Goal: Browse casually: Explore the website without a specific task or goal

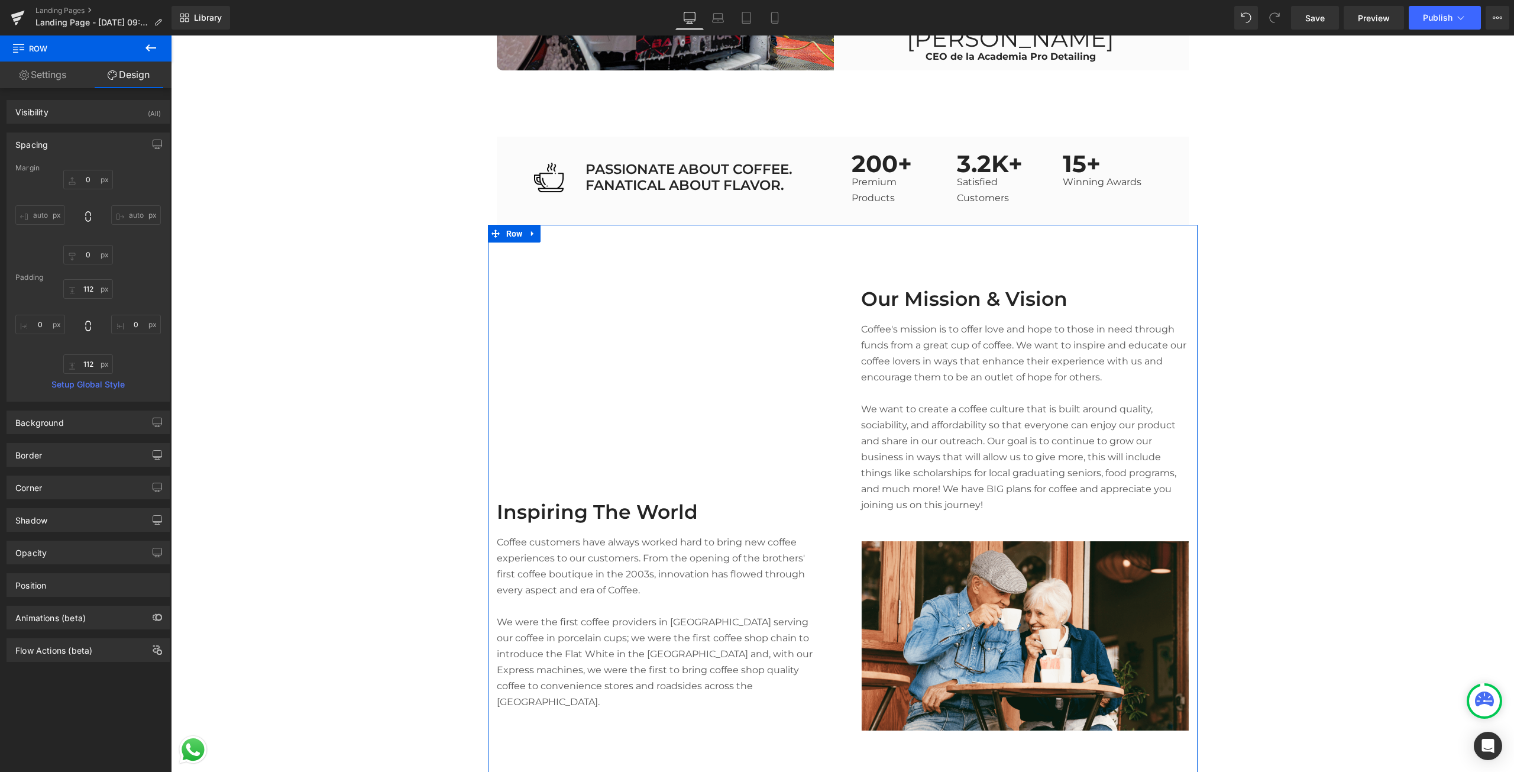
scroll to position [1361, 0]
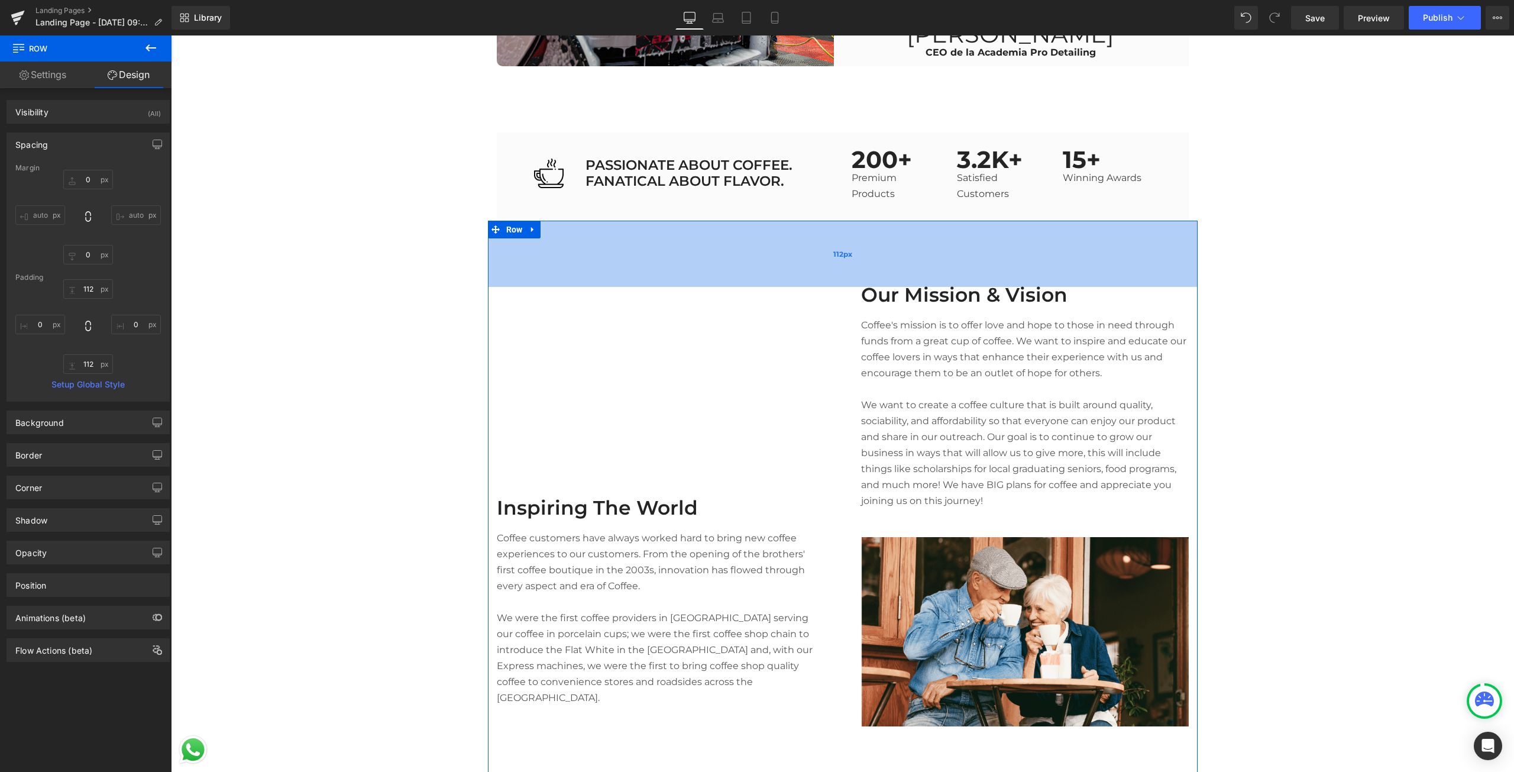
type input "112px"
click at [683, 253] on div "112px" at bounding box center [843, 254] width 710 height 66
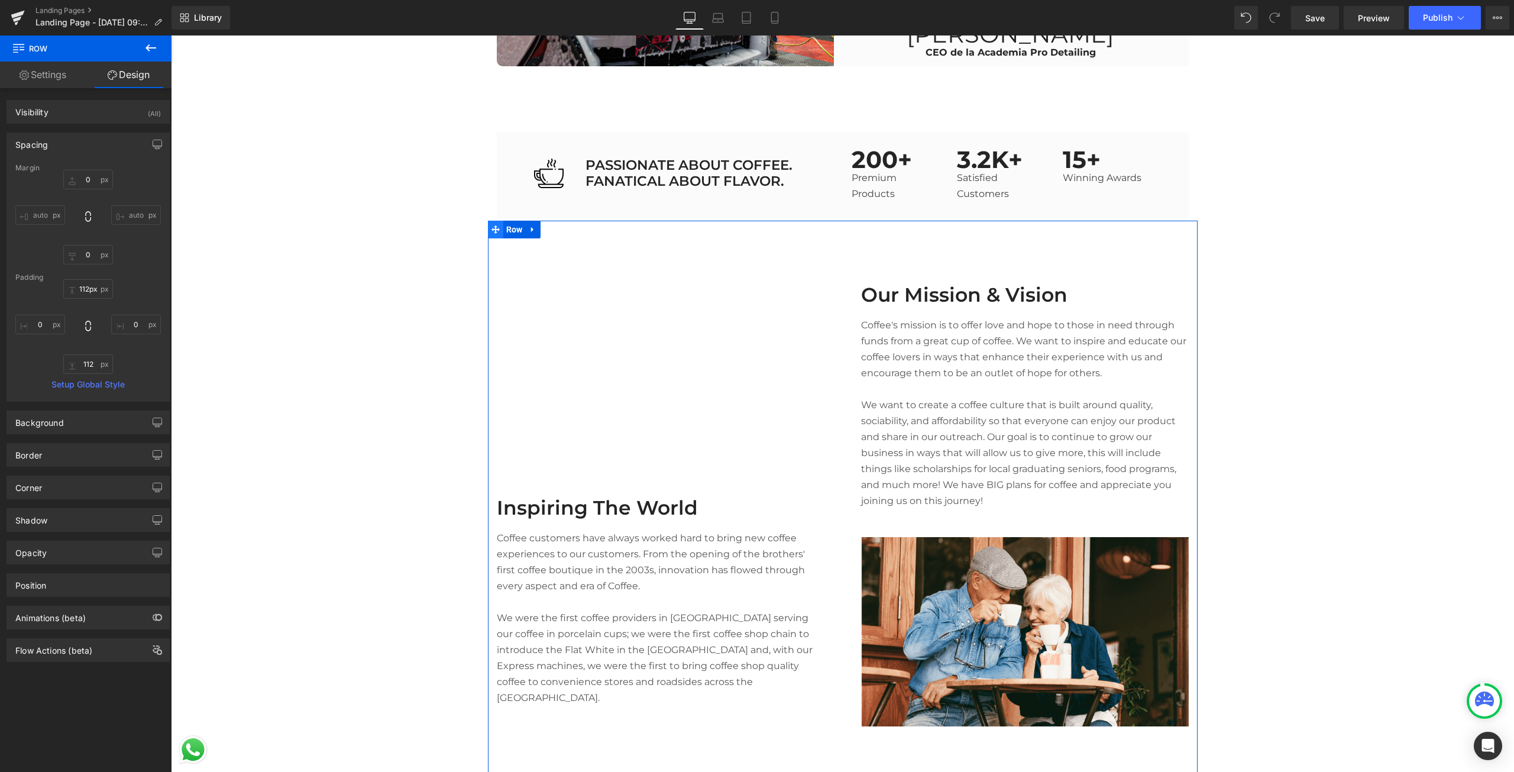
click at [497, 228] on span at bounding box center [495, 230] width 15 height 18
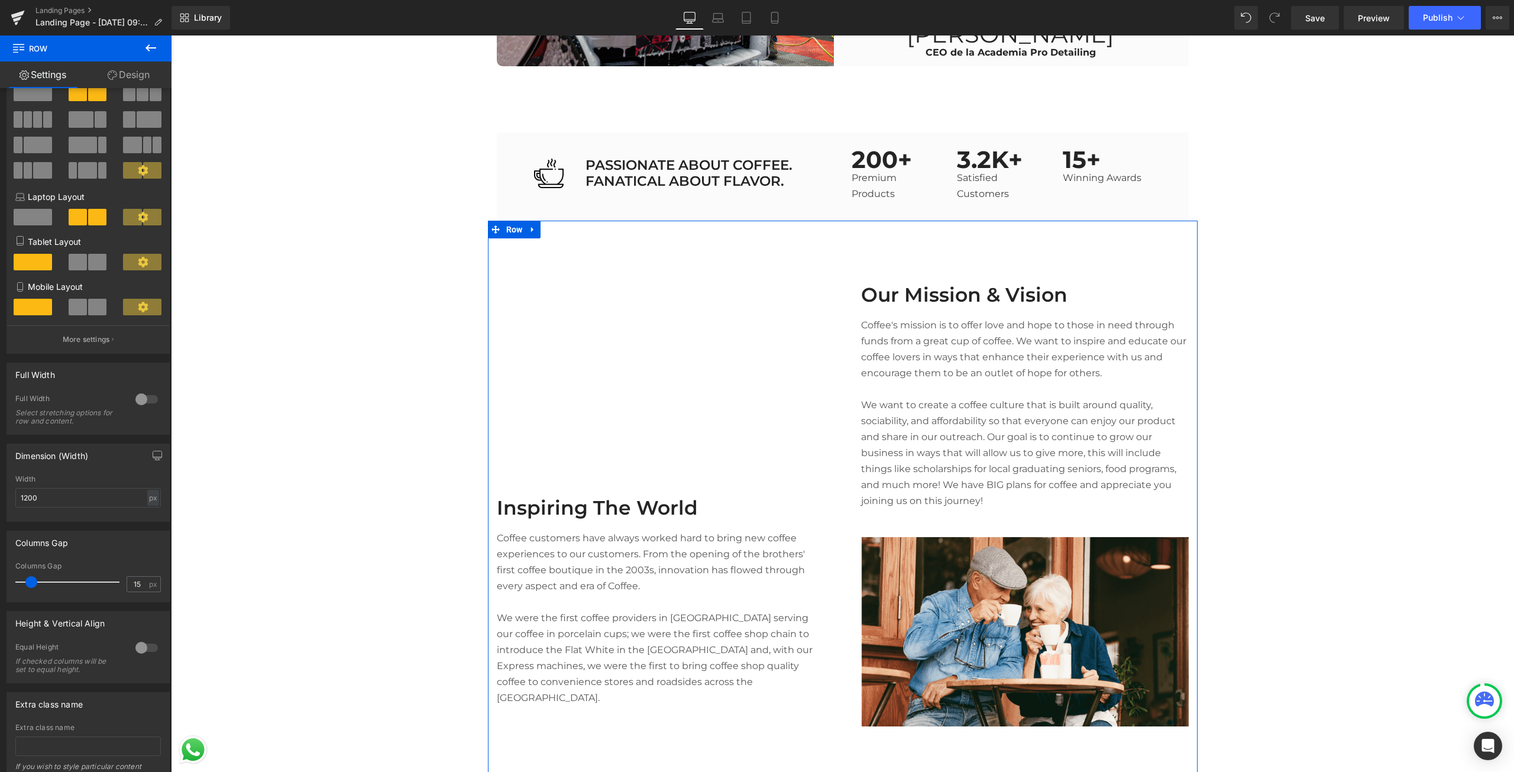
scroll to position [112, 0]
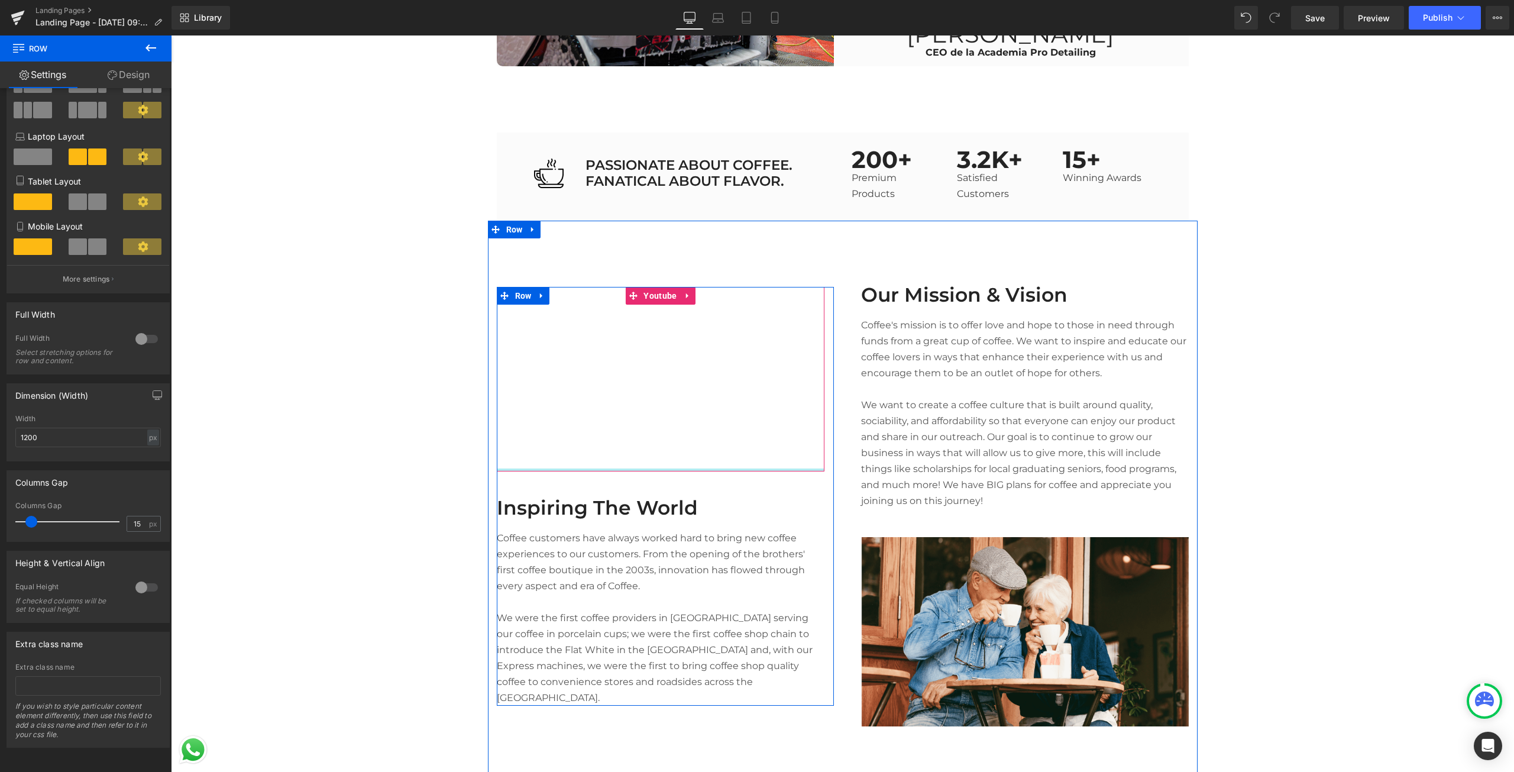
click at [511, 469] on div "Youtube" at bounding box center [661, 379] width 328 height 185
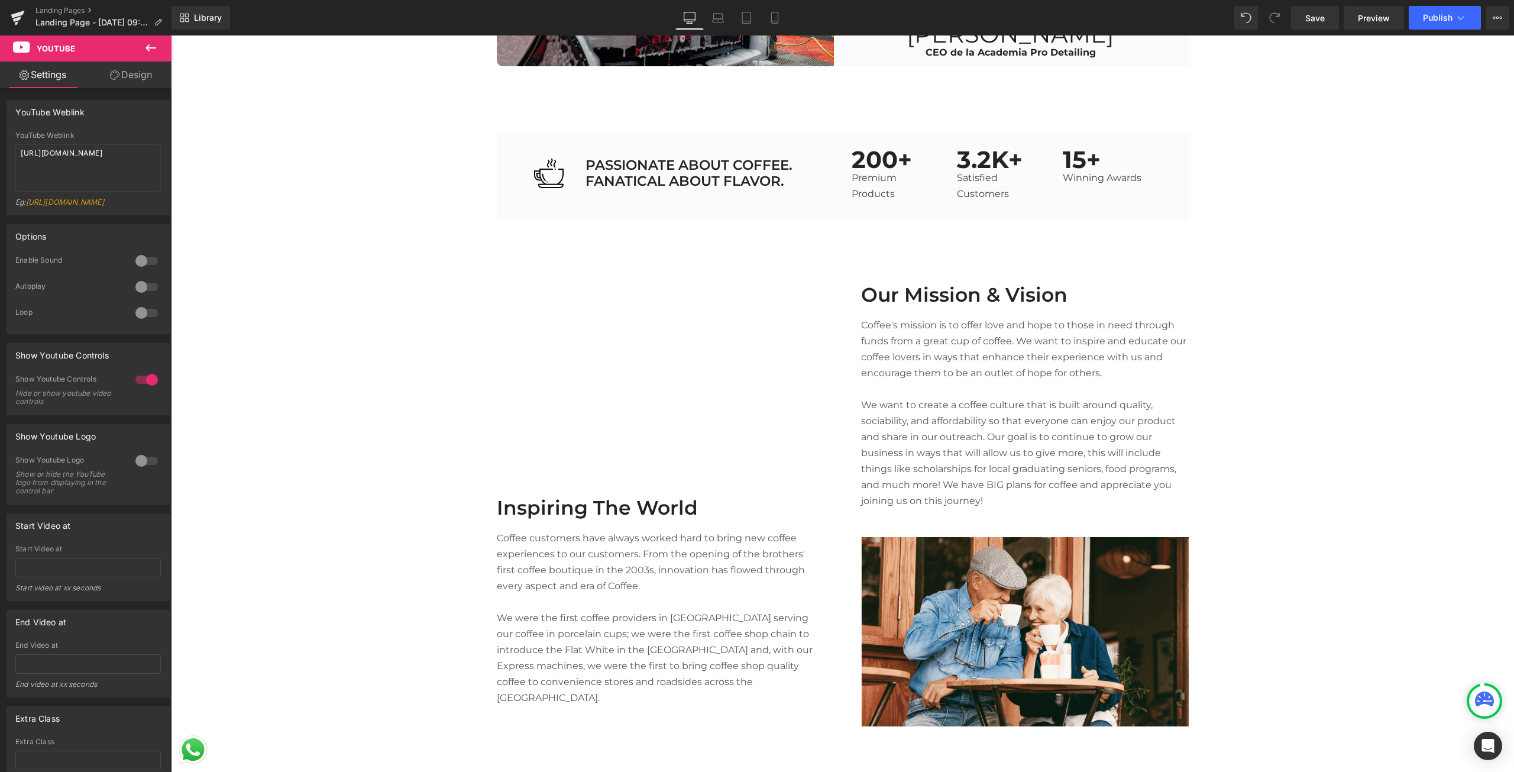
click at [161, 38] on button at bounding box center [150, 48] width 41 height 26
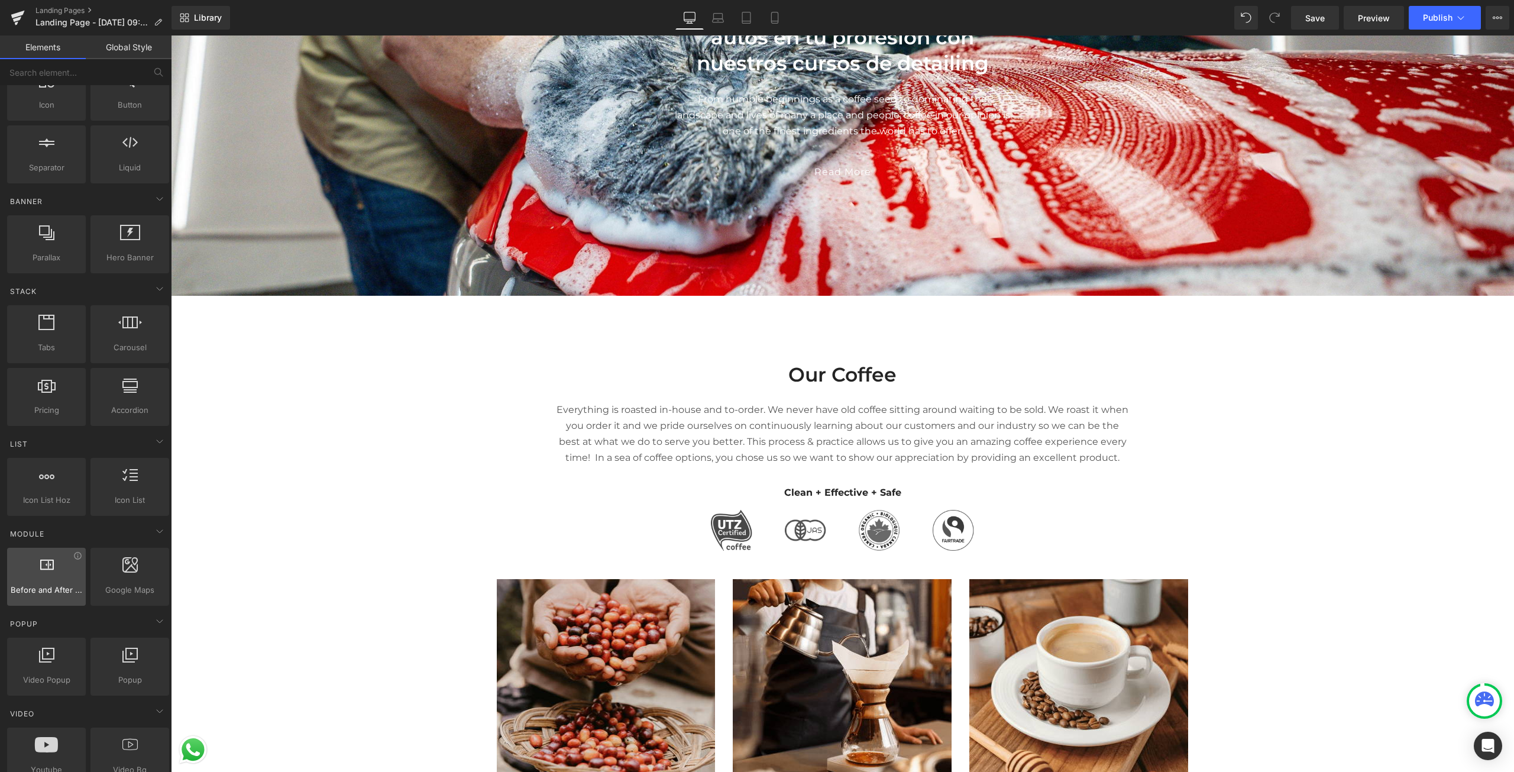
scroll to position [296, 0]
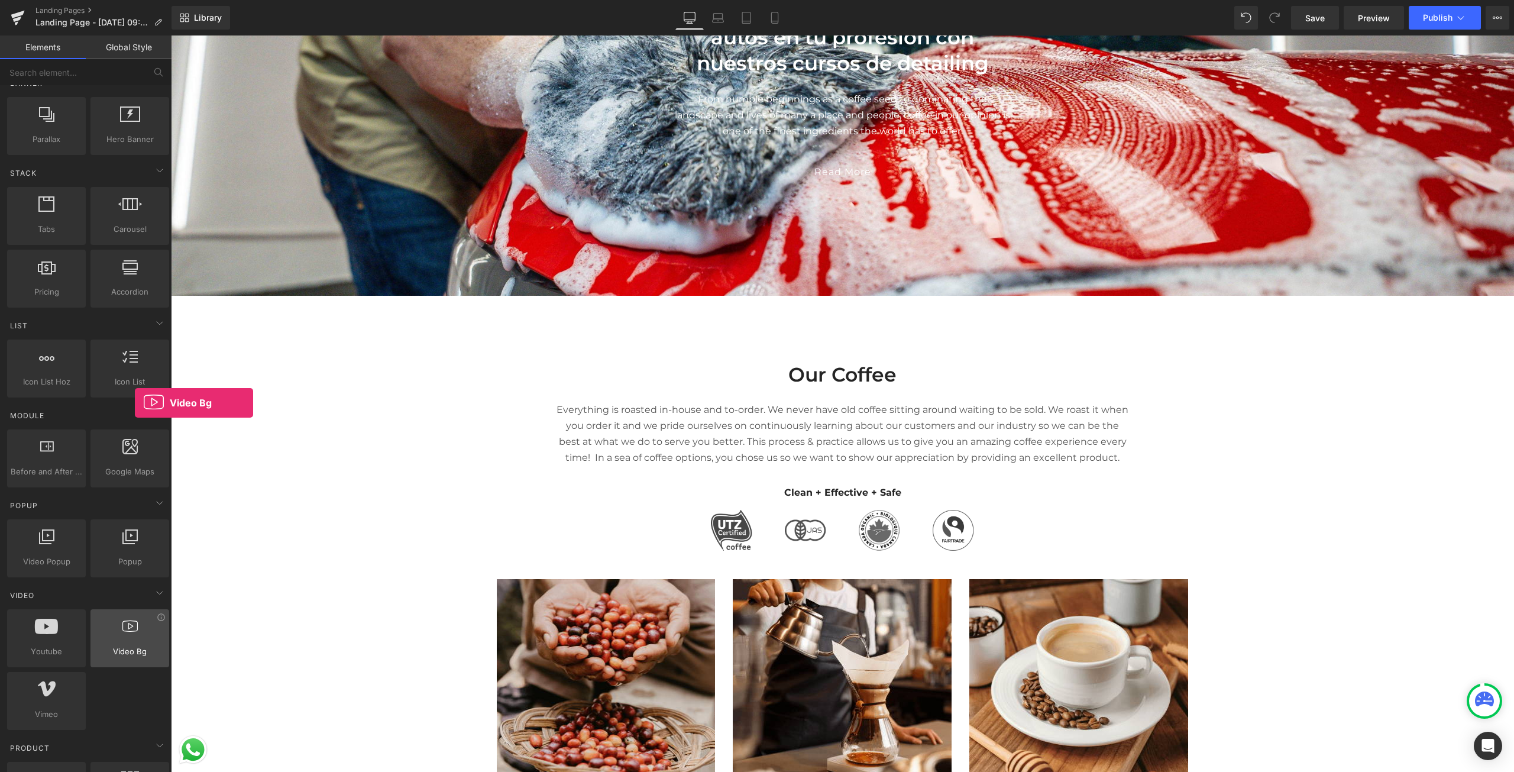
click at [135, 639] on div at bounding box center [130, 632] width 72 height 27
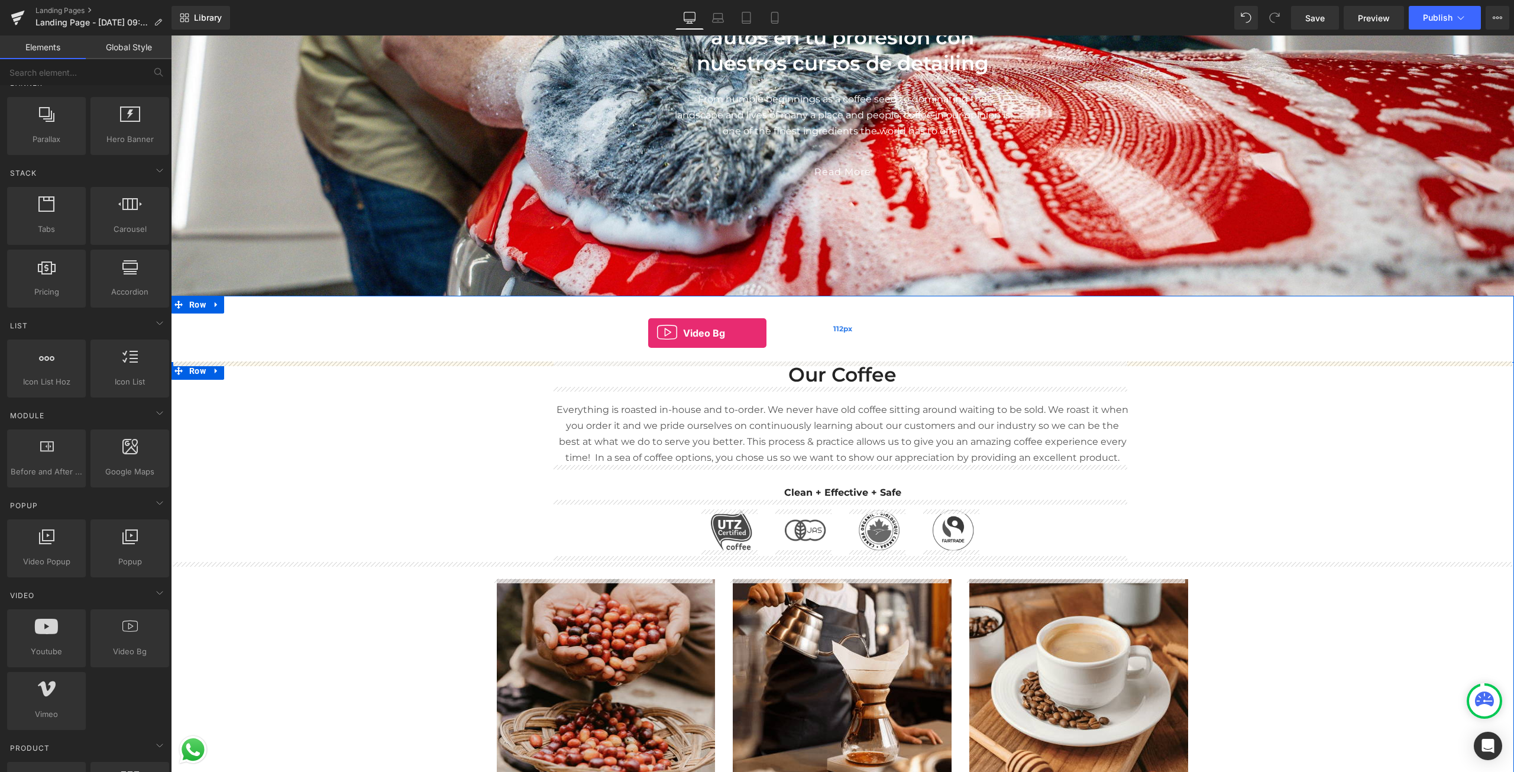
drag, startPoint x: 306, startPoint y: 675, endPoint x: 648, endPoint y: 333, distance: 484.0
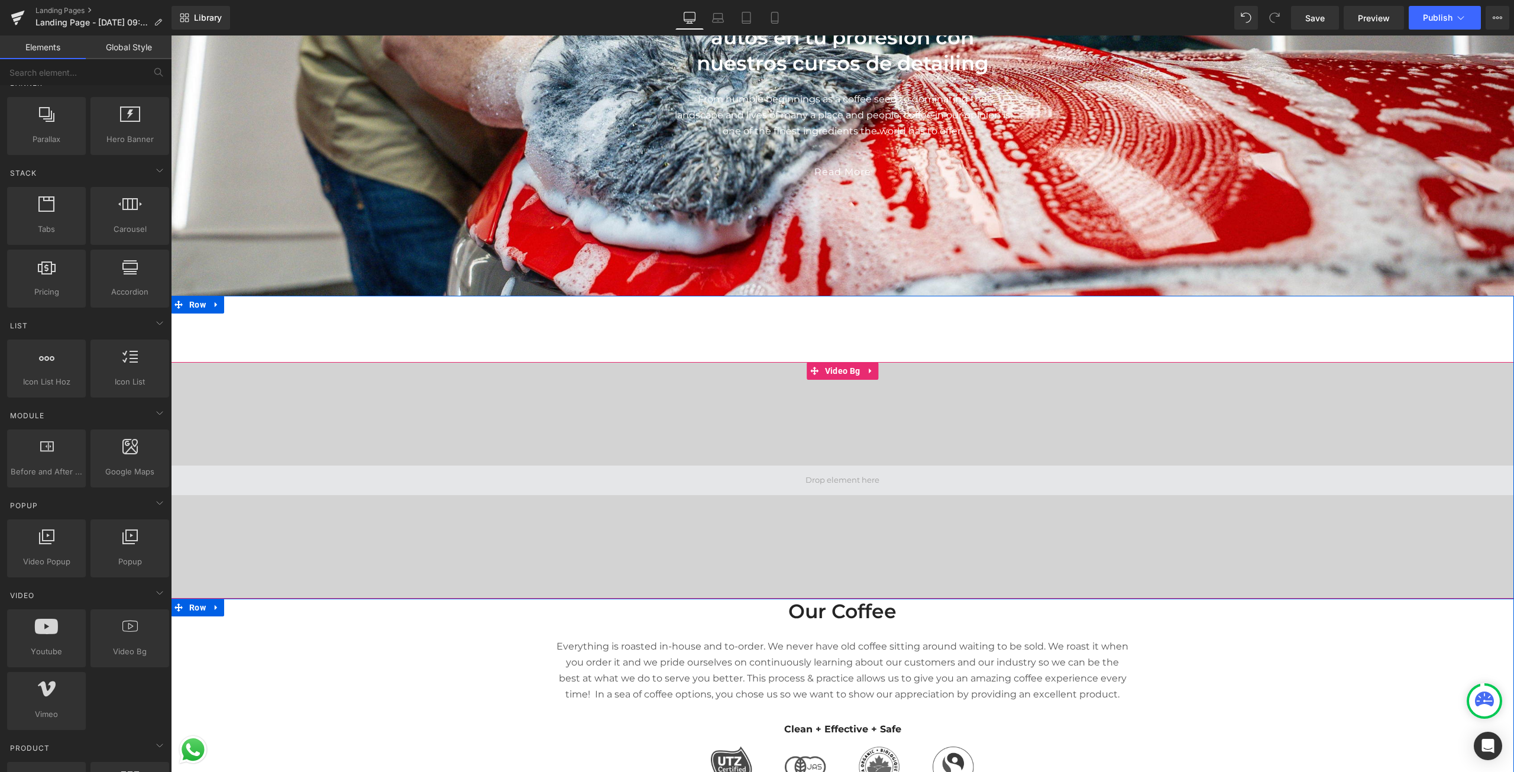
click at [857, 484] on span at bounding box center [843, 480] width 82 height 20
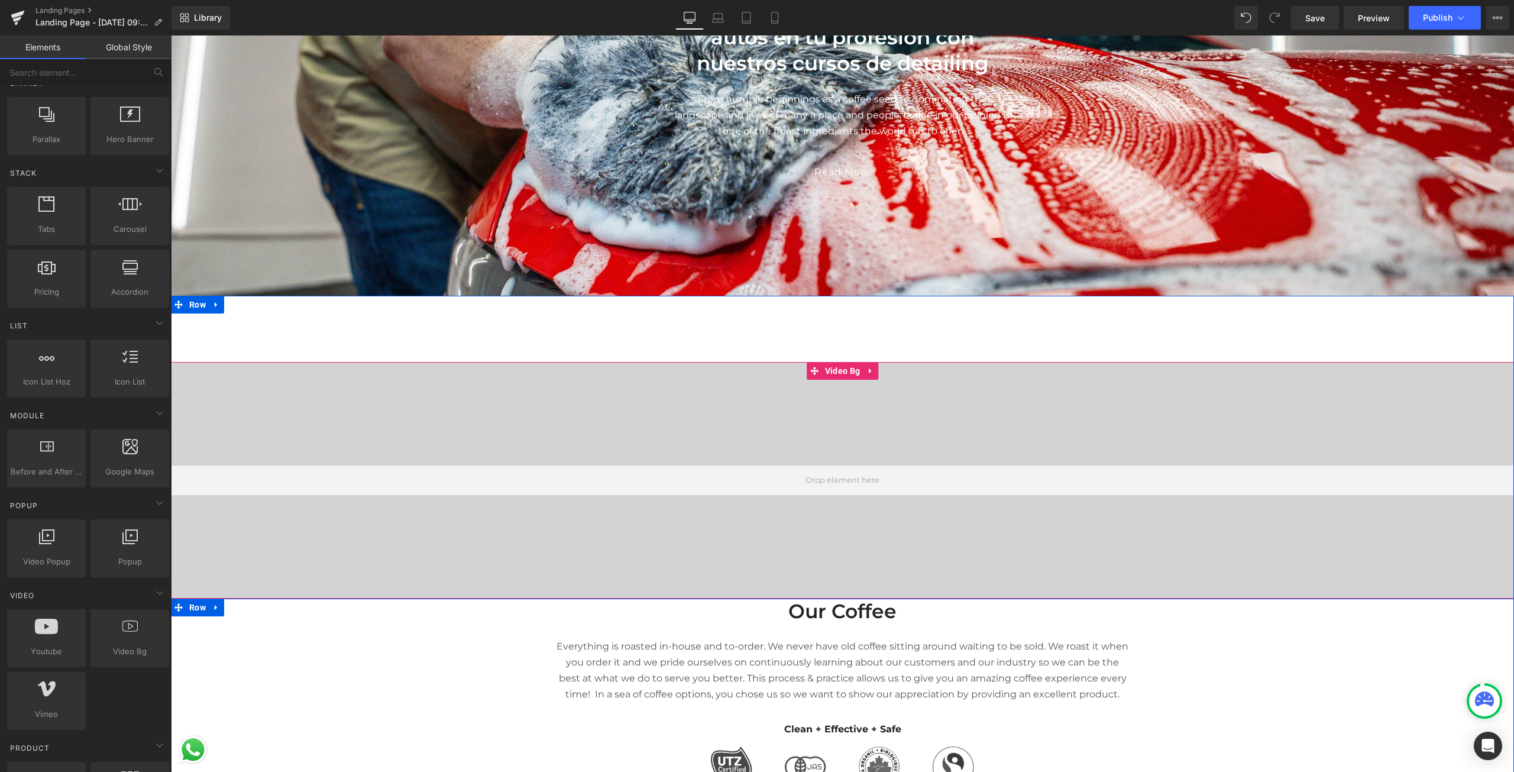
click at [730, 503] on div at bounding box center [842, 480] width 1343 height 237
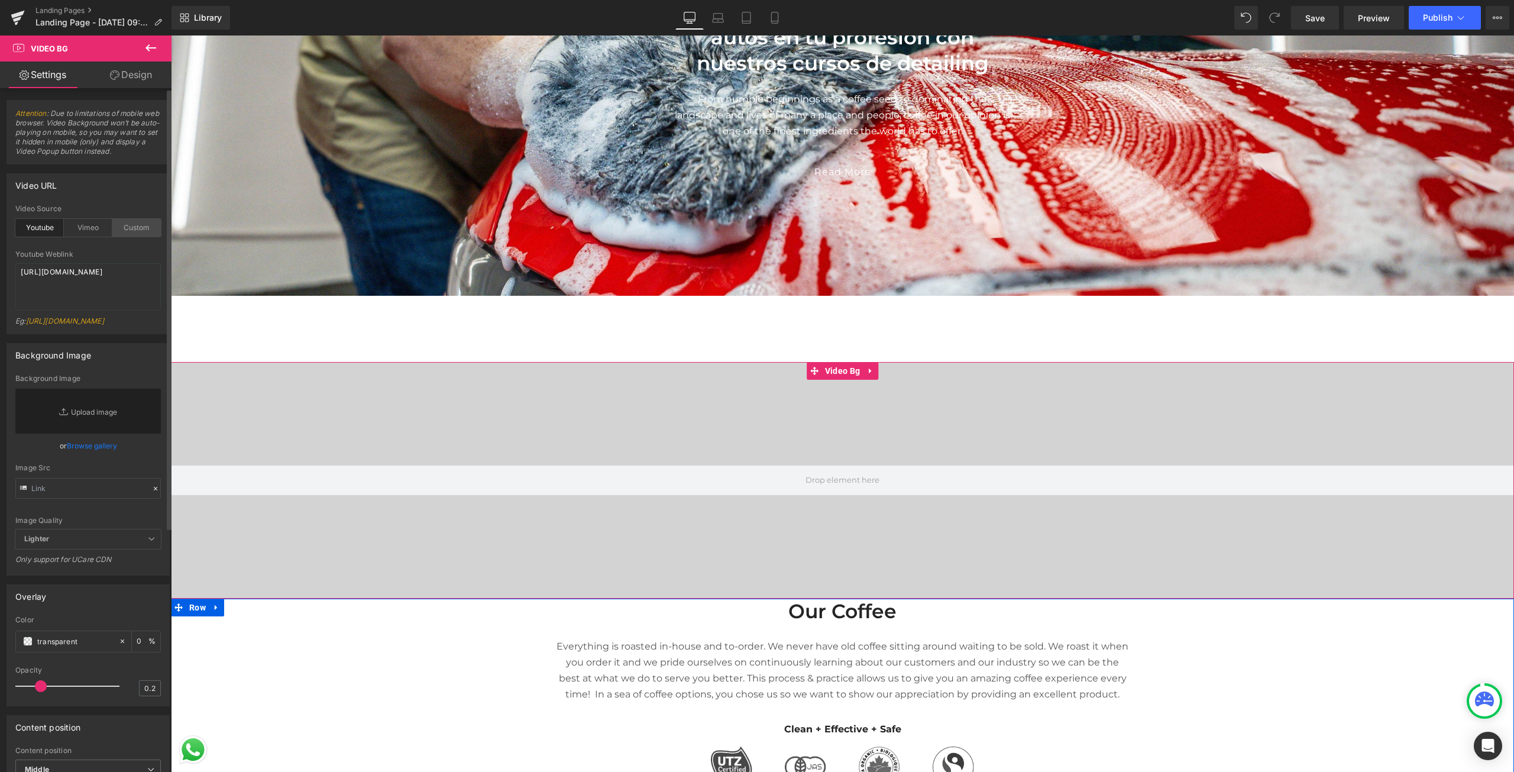
click at [128, 233] on div "Custom" at bounding box center [136, 228] width 49 height 18
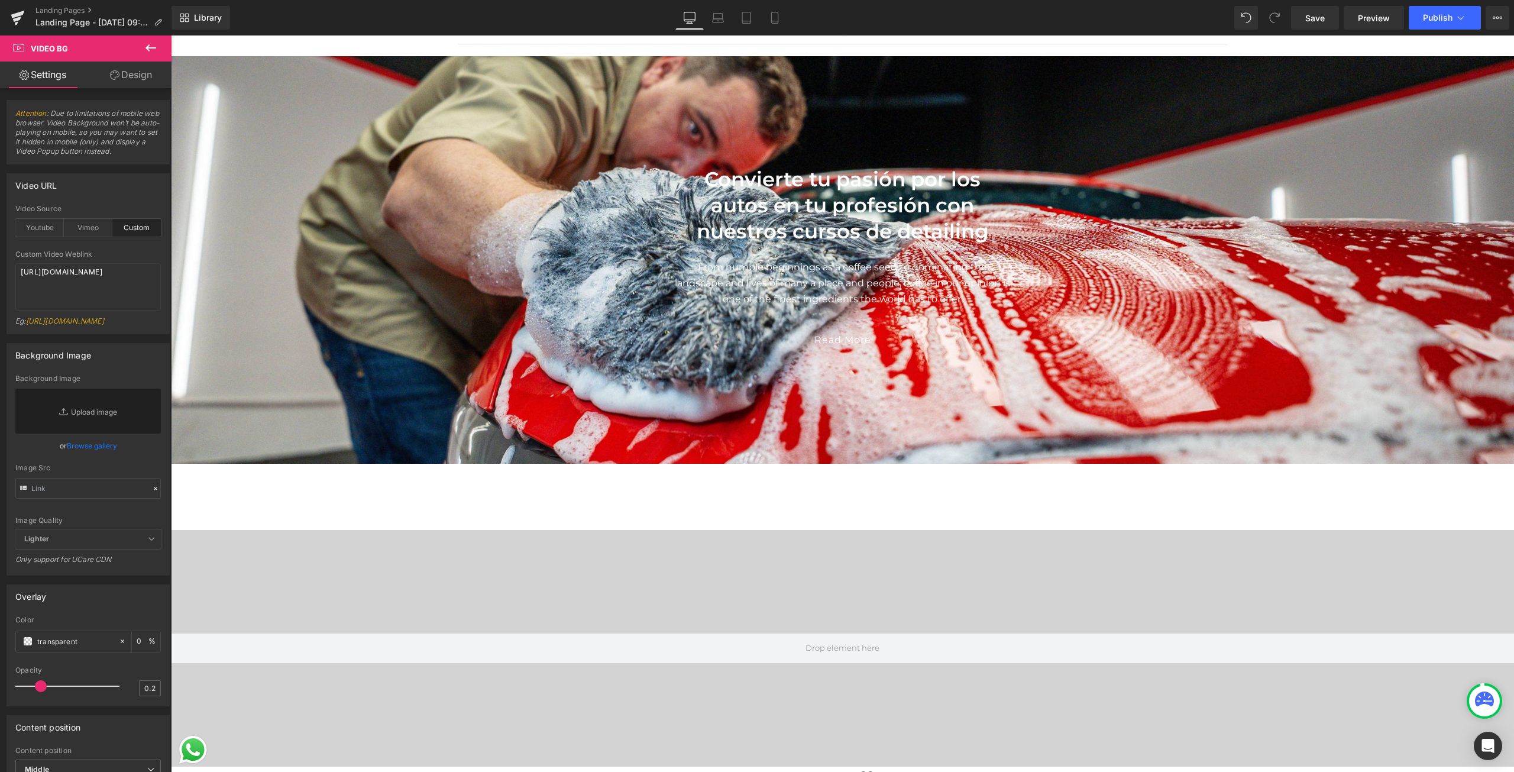
scroll to position [0, 0]
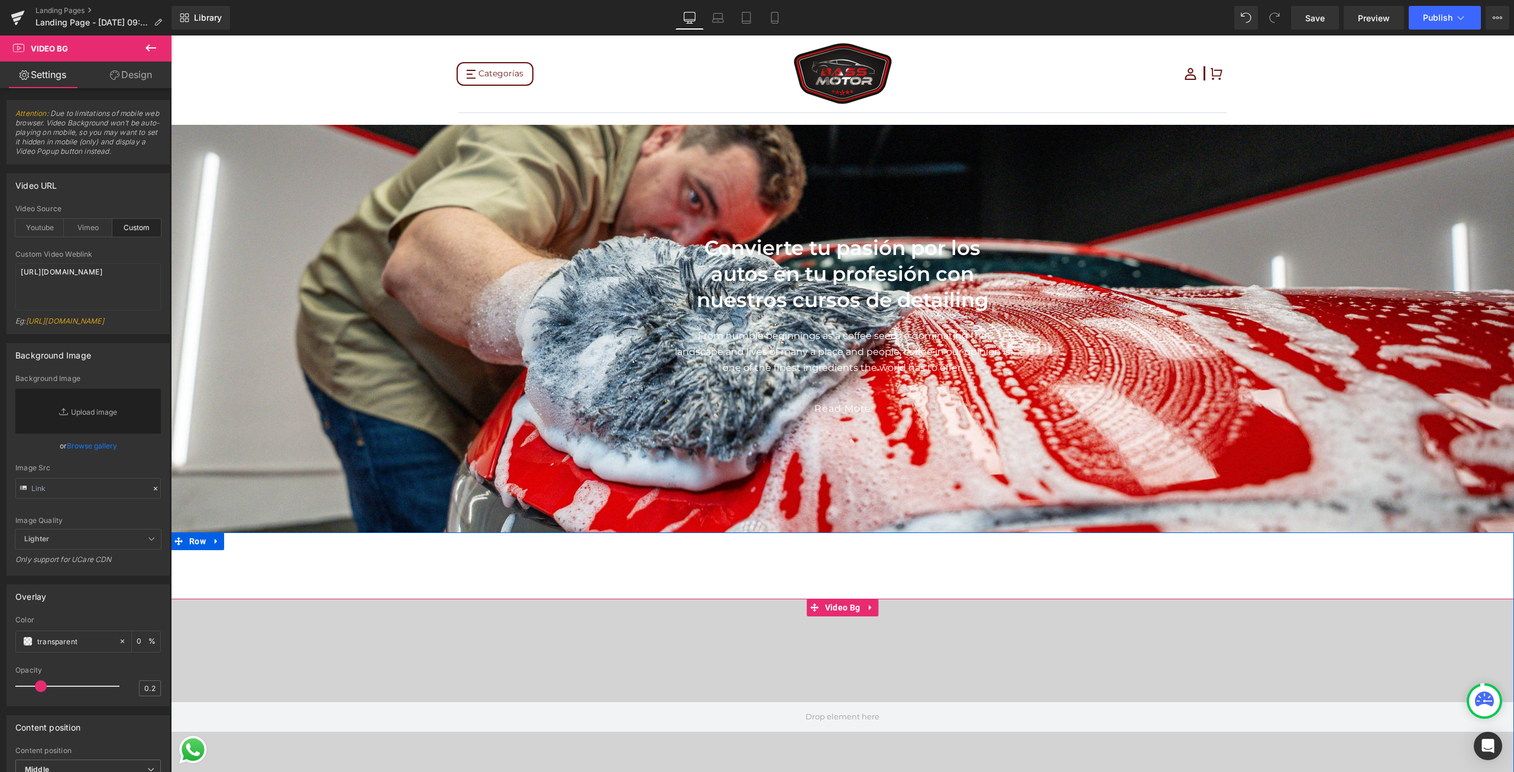
drag, startPoint x: 760, startPoint y: 644, endPoint x: 686, endPoint y: 682, distance: 83.3
click at [686, 682] on video at bounding box center [842, 675] width 1343 height 672
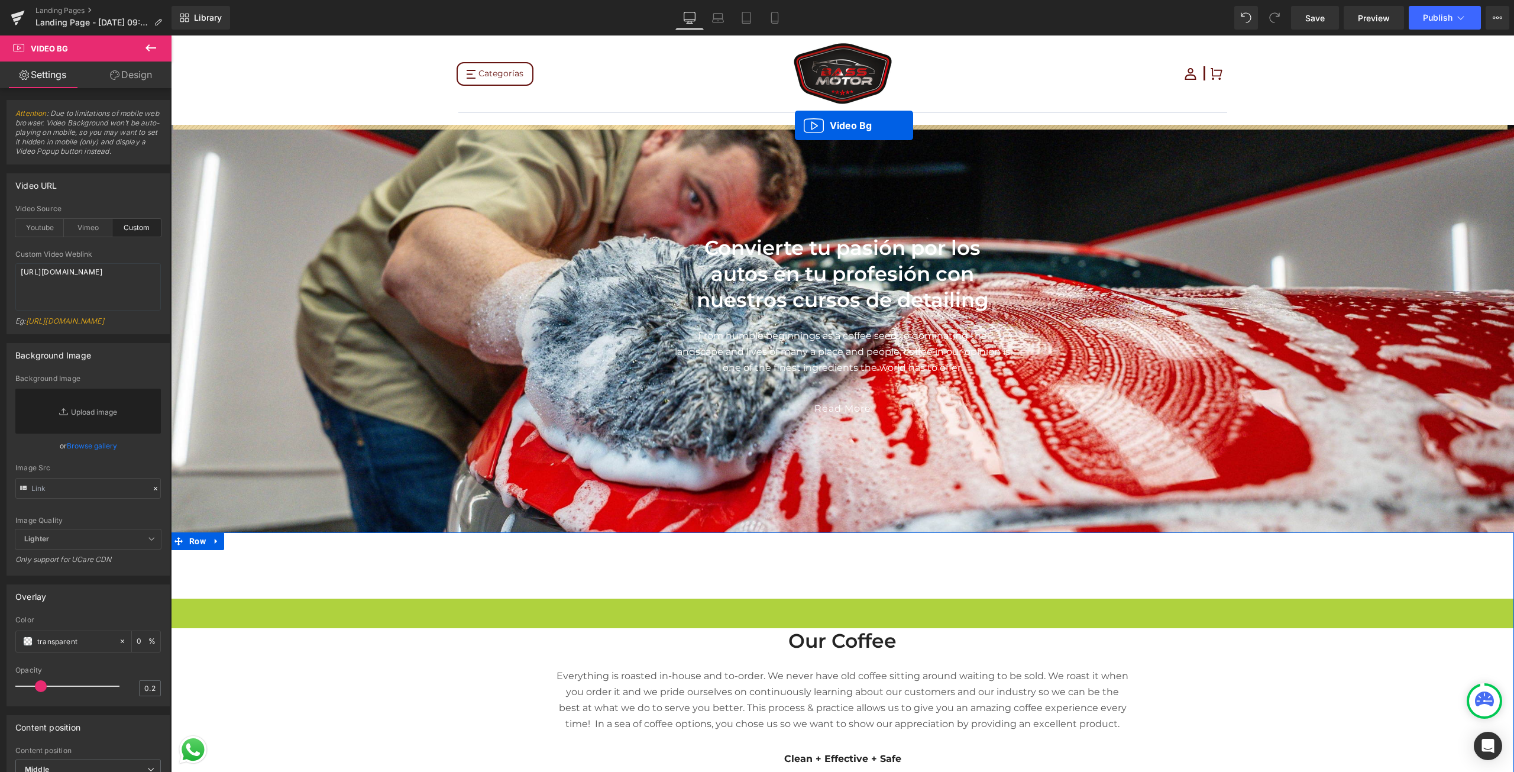
drag, startPoint x: 810, startPoint y: 609, endPoint x: 795, endPoint y: 125, distance: 484.1
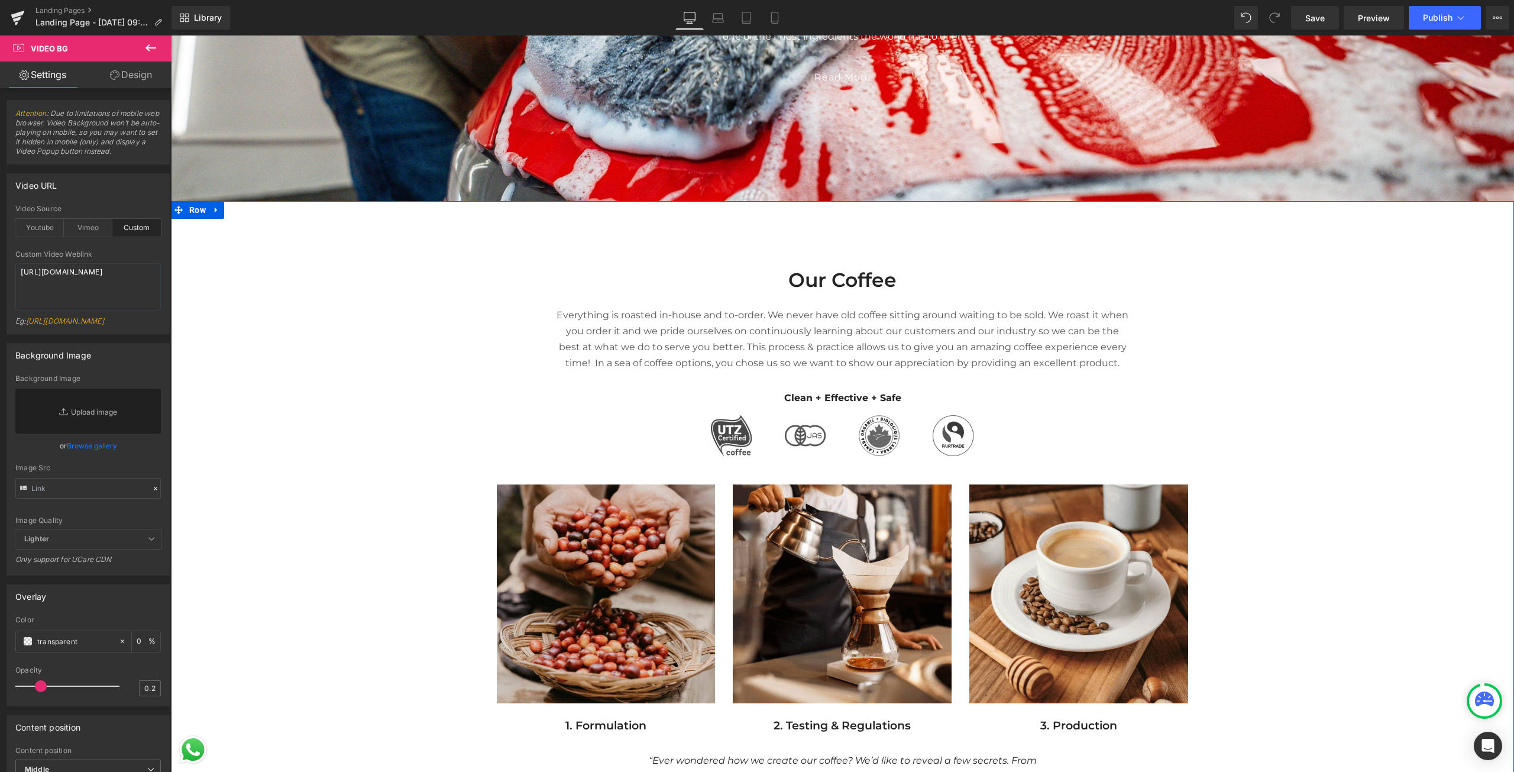
scroll to position [592, 0]
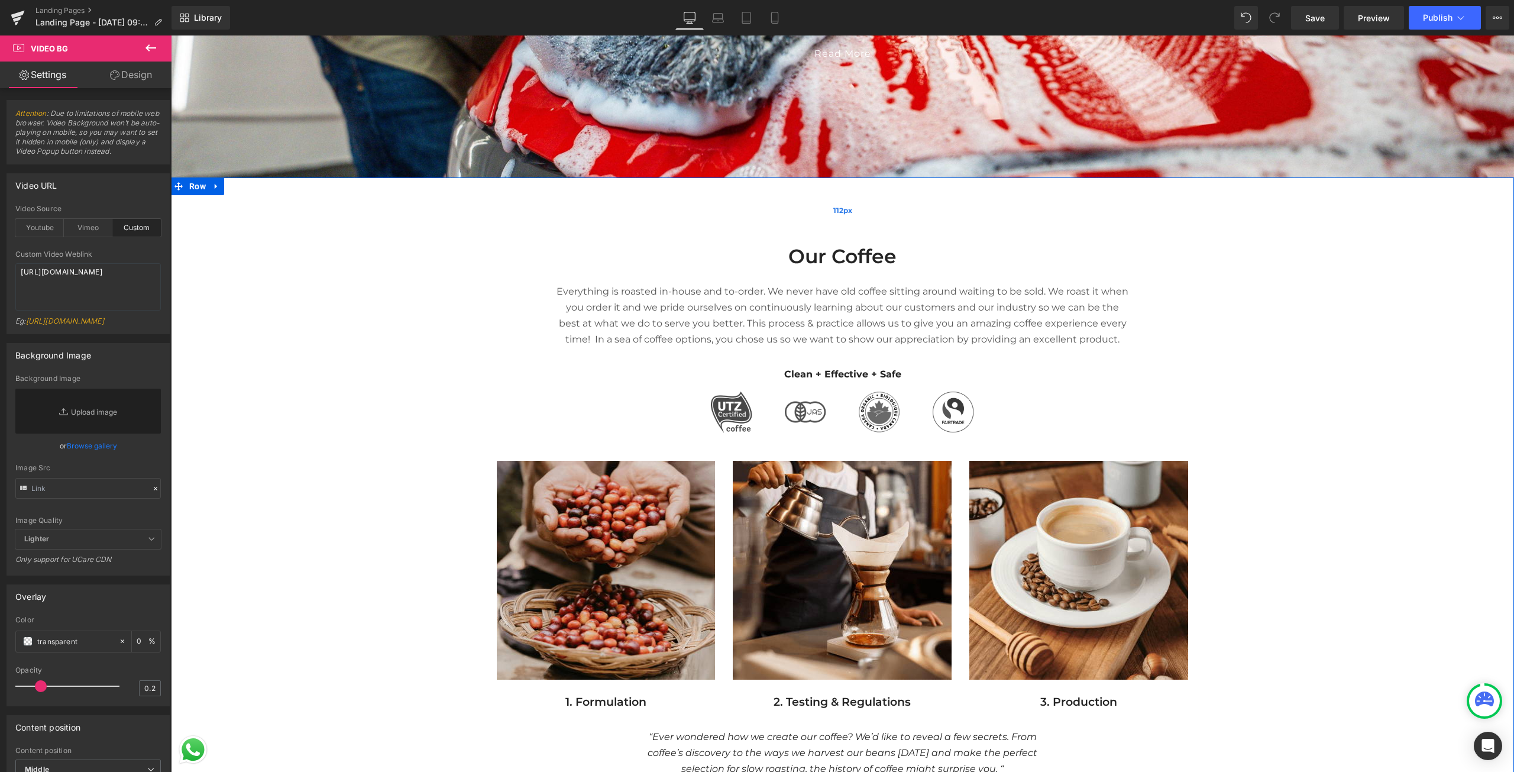
click at [486, 230] on div "112px" at bounding box center [842, 210] width 1343 height 66
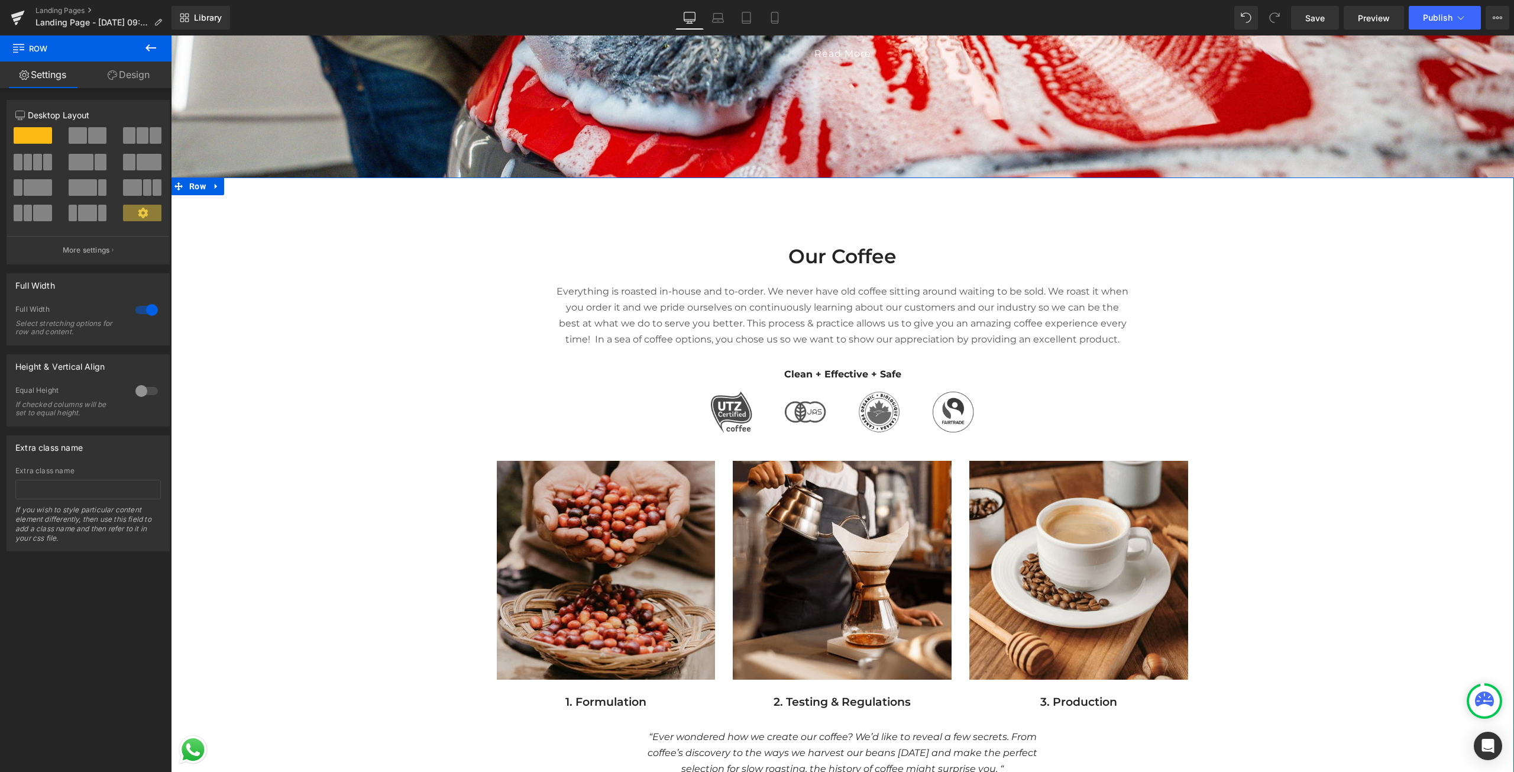
click at [470, 266] on div "Our Coffee Heading Everything is roasted in-house and to-order. We never have o…" at bounding box center [842, 513] width 1343 height 539
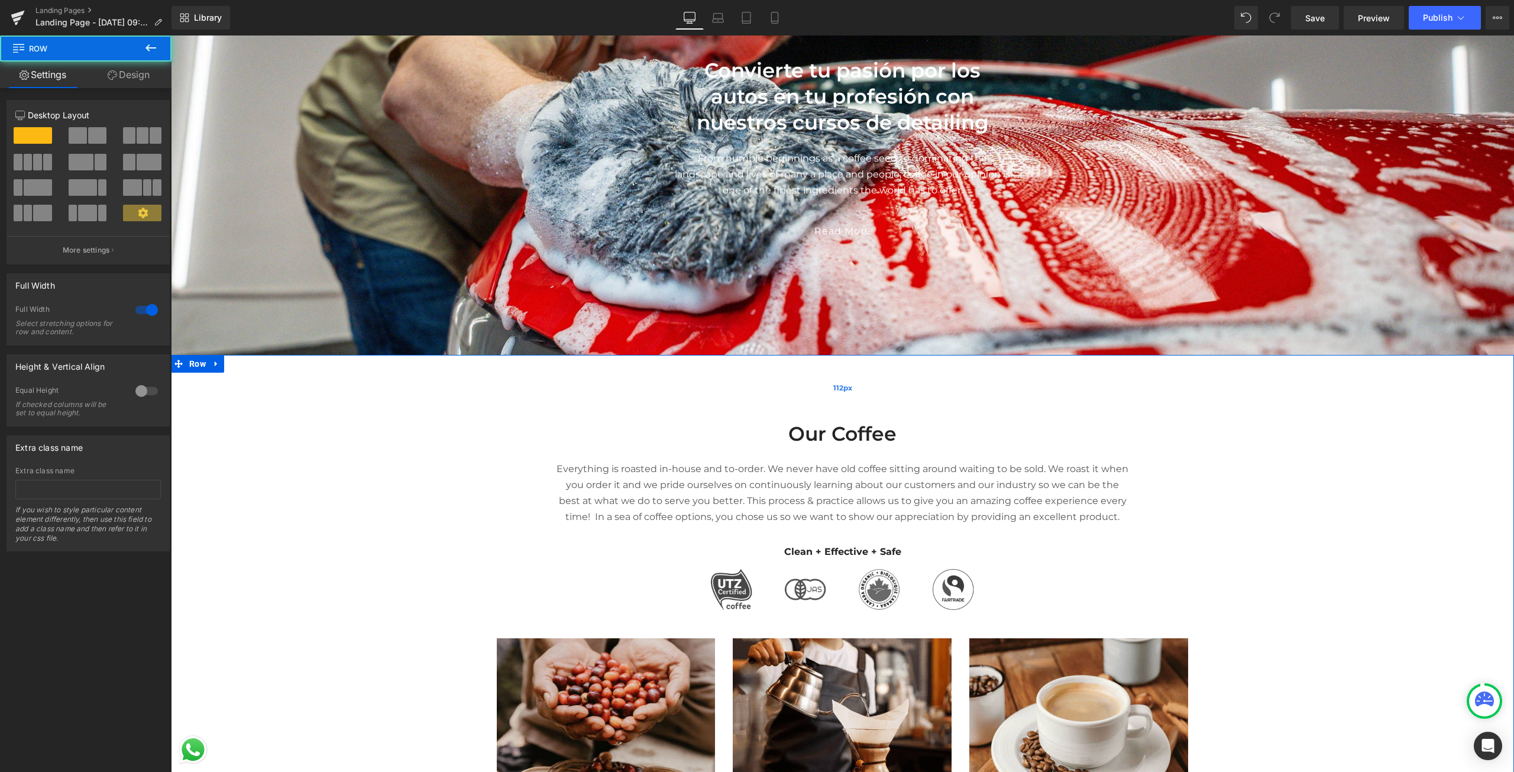
scroll to position [355, 0]
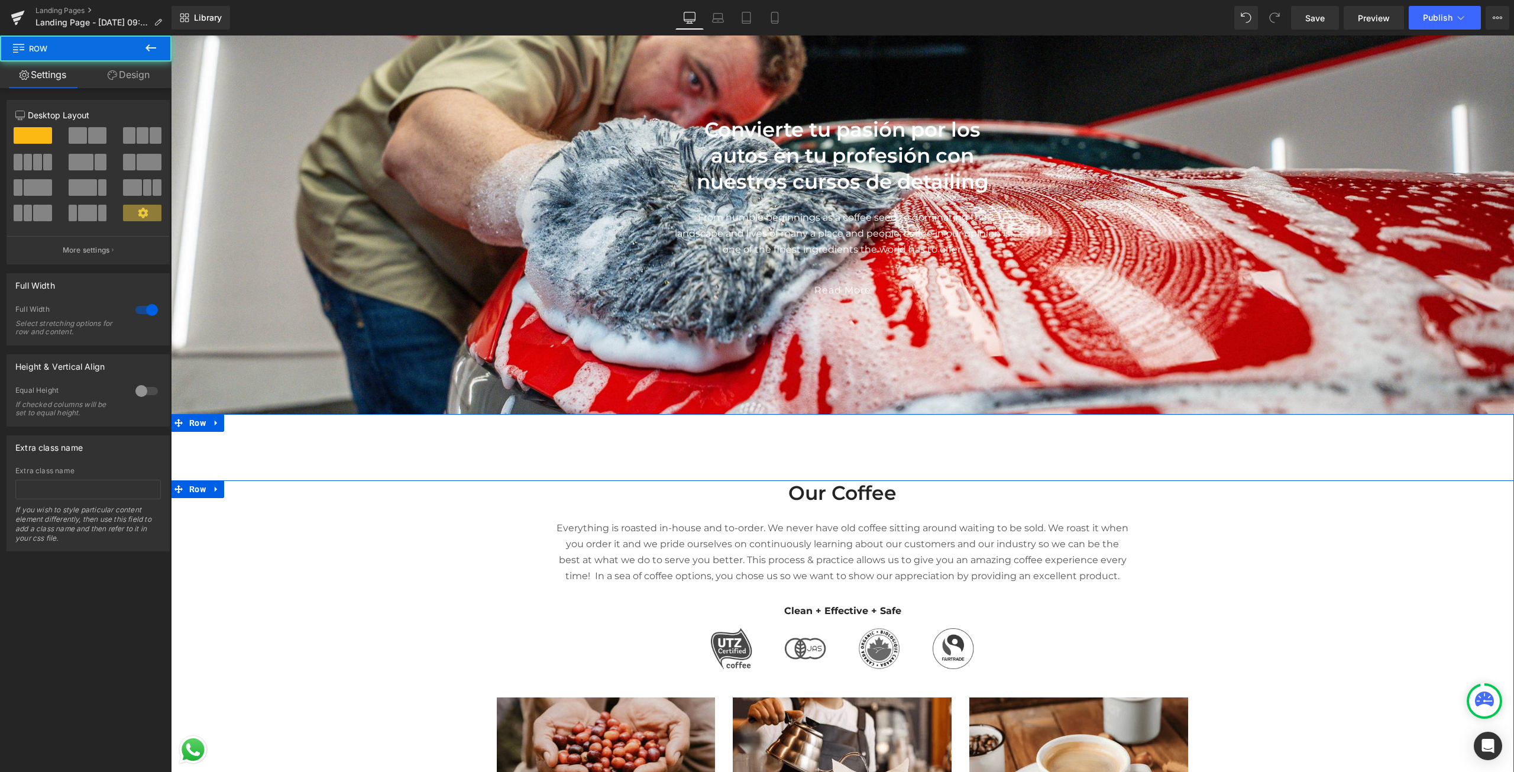
click at [368, 517] on div "Our Coffee Heading Everything is roasted in-house and to-order. We never have o…" at bounding box center [842, 749] width 1343 height 539
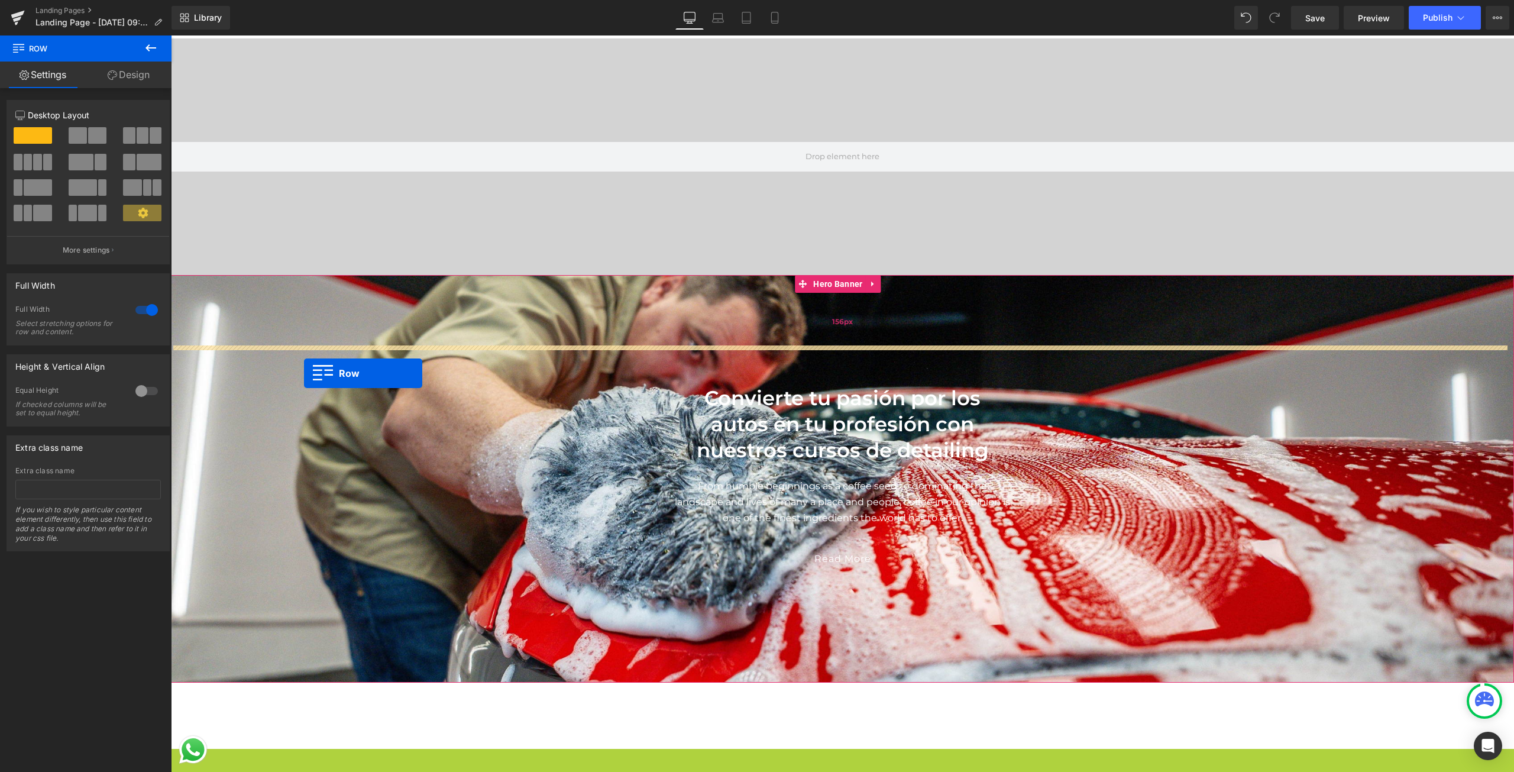
scroll to position [59, 0]
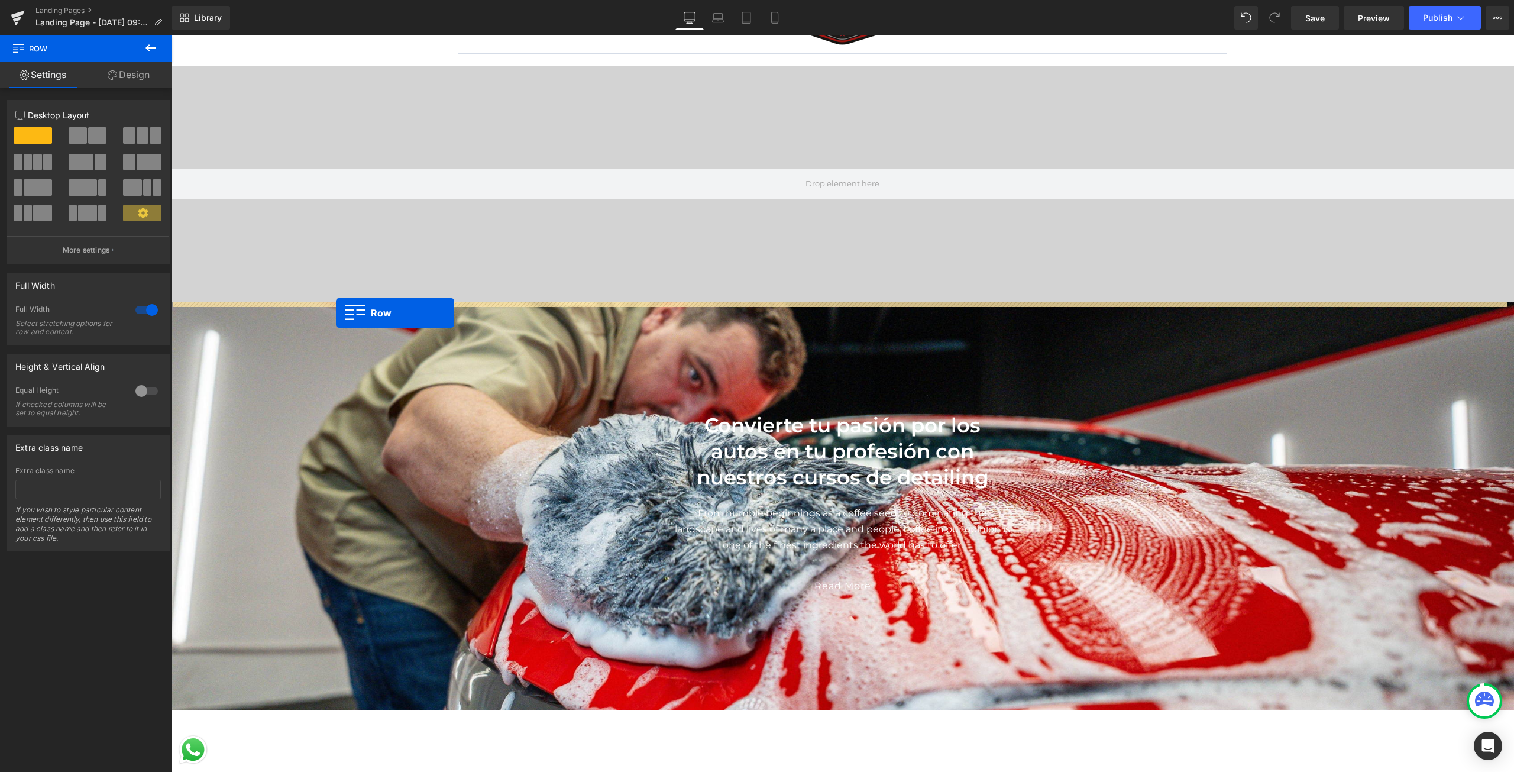
drag, startPoint x: 173, startPoint y: 490, endPoint x: 336, endPoint y: 313, distance: 241.1
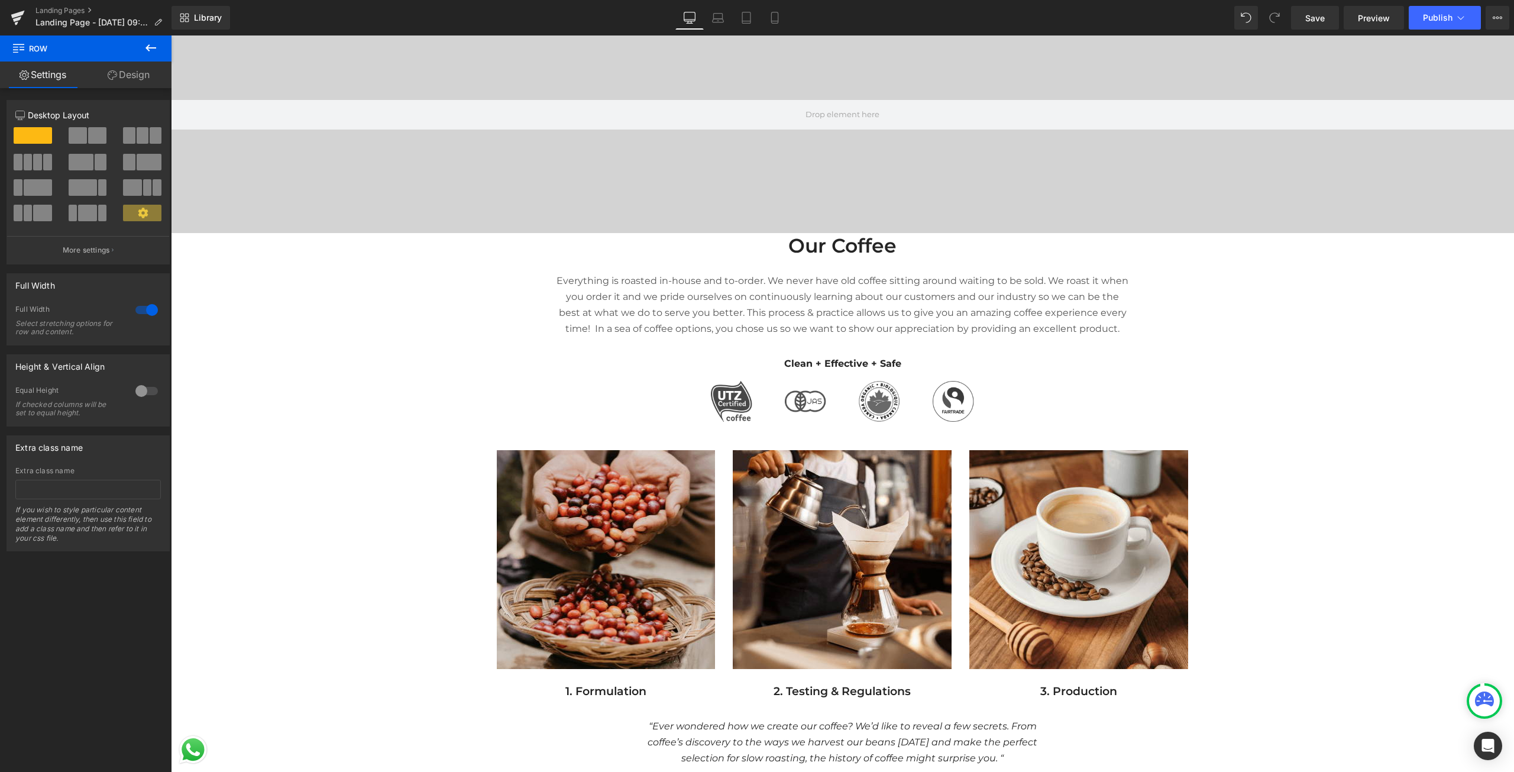
scroll to position [0, 0]
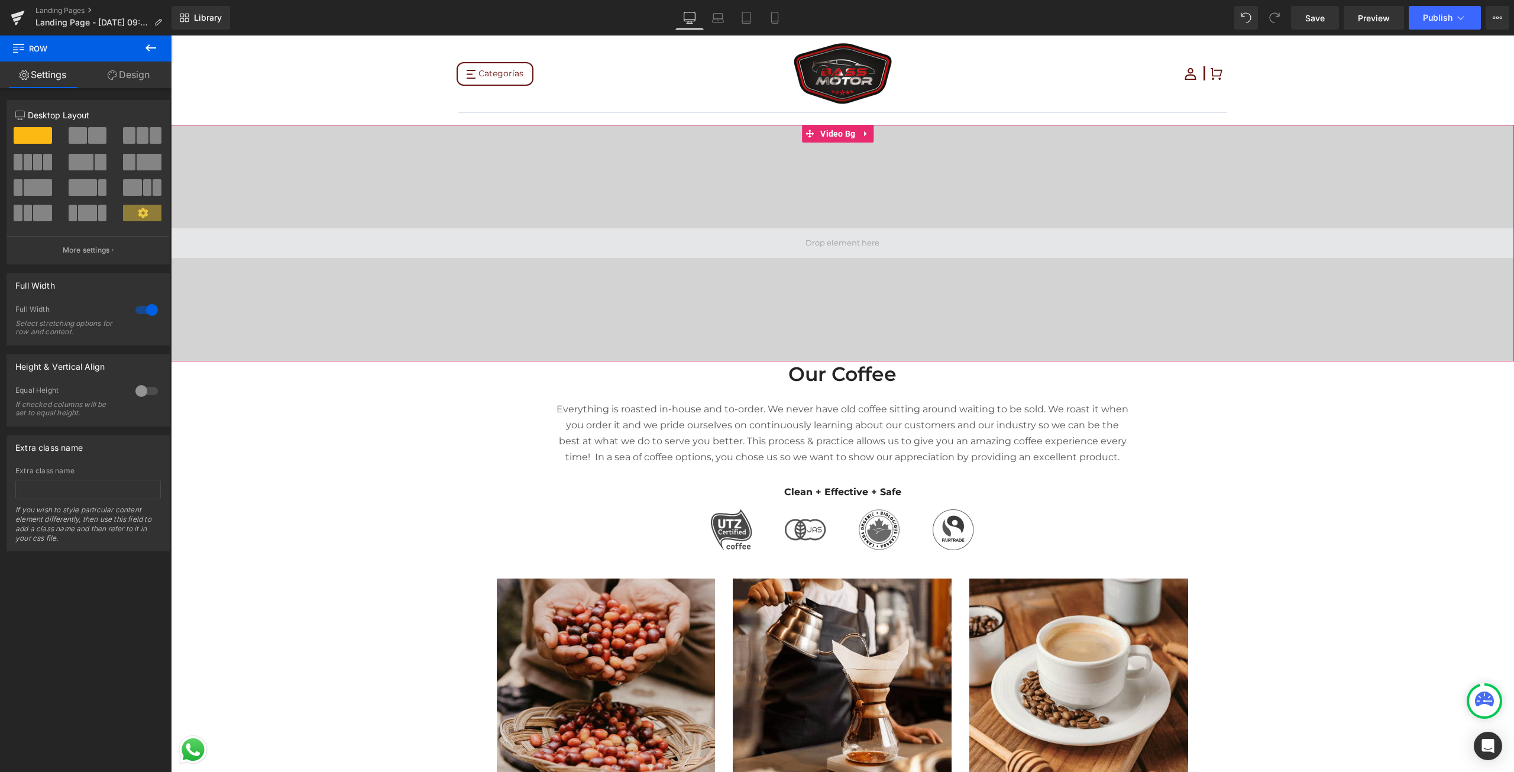
click at [883, 244] on span at bounding box center [842, 243] width 1343 height 30
